Goal: Find specific page/section: Find specific page/section

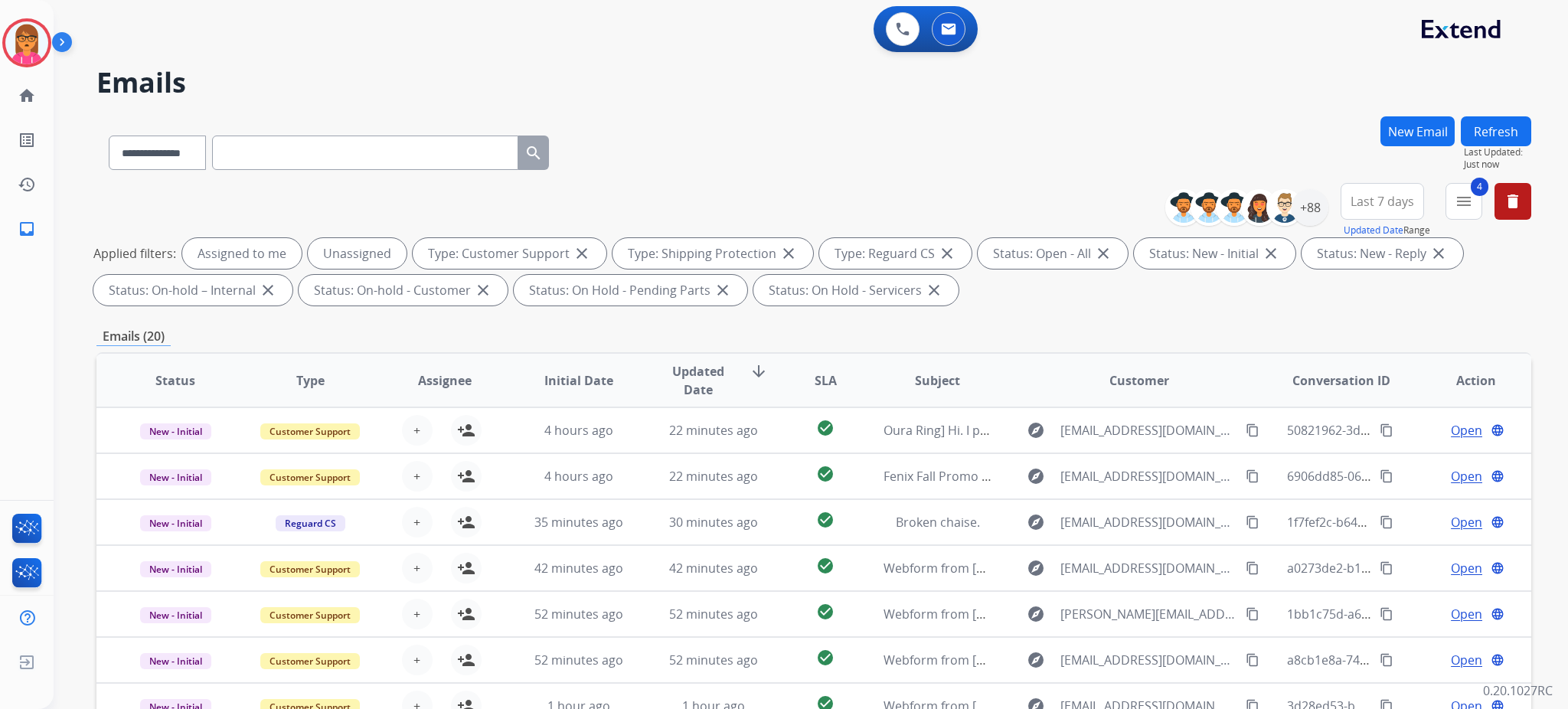
select select "**********"
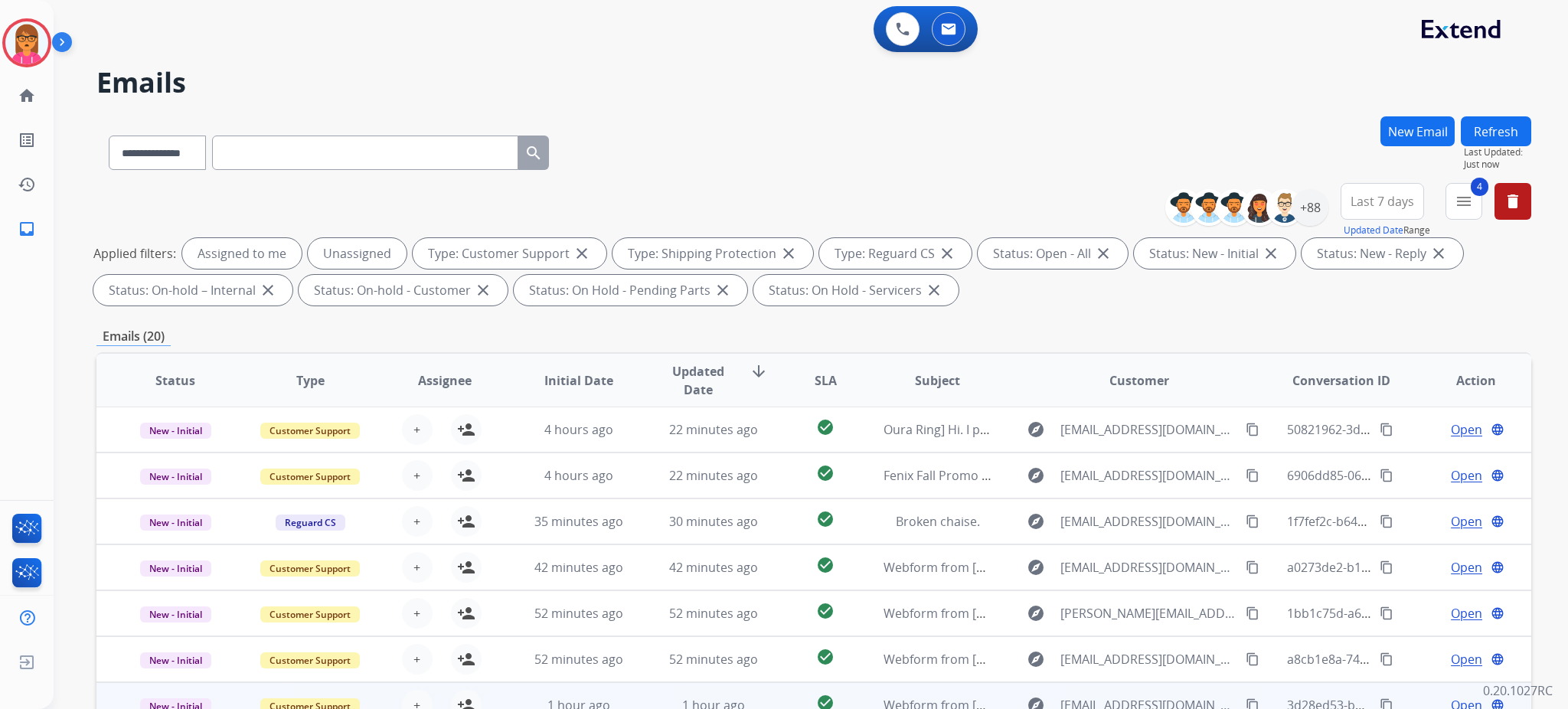
click at [1223, 362] on div "**********" at bounding box center [813, 531] width 1434 height 829
